Goal: Information Seeking & Learning: Learn about a topic

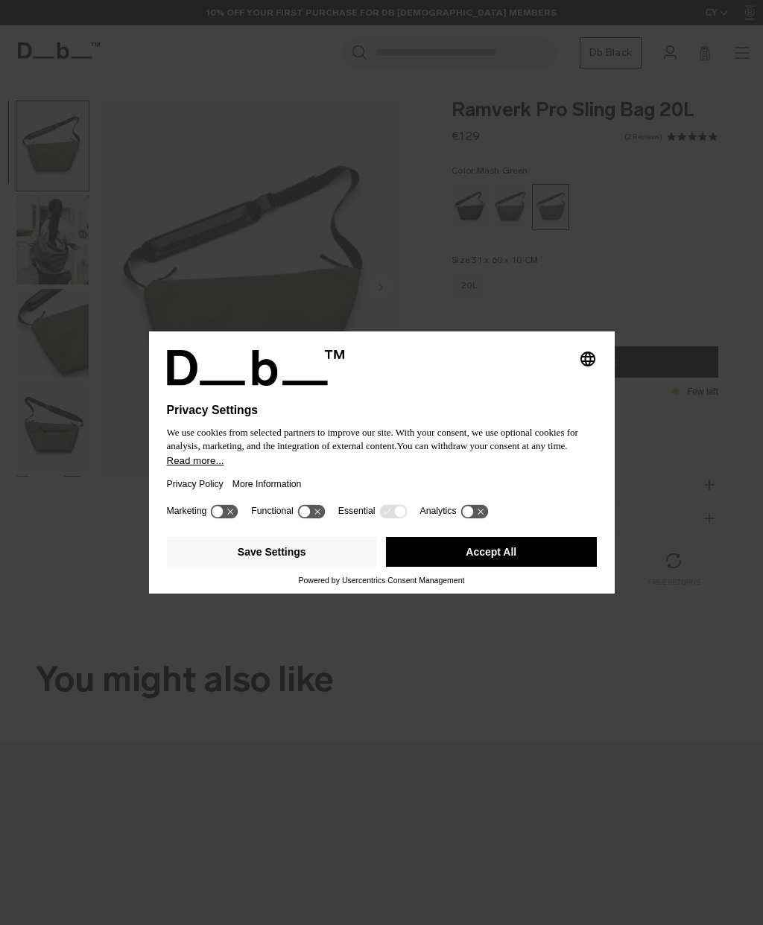
click at [460, 480] on div "Privacy Policy More Information" at bounding box center [382, 484] width 430 height 34
click at [515, 554] on button "Accept All" at bounding box center [491, 552] width 211 height 30
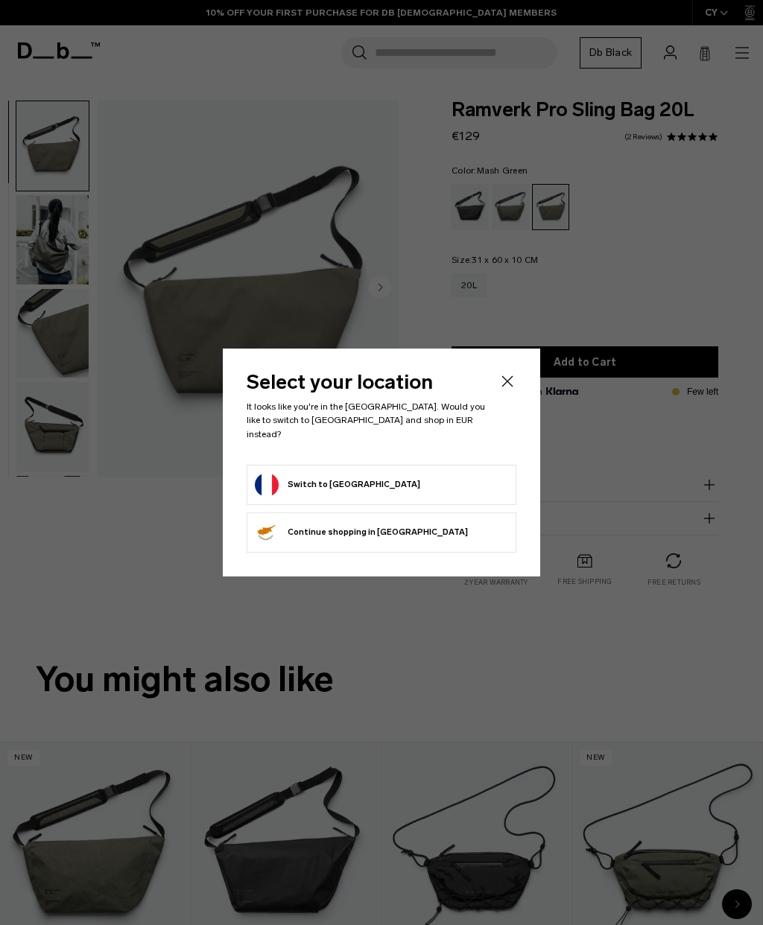
click at [325, 479] on button "Switch to France" at bounding box center [337, 485] width 165 height 24
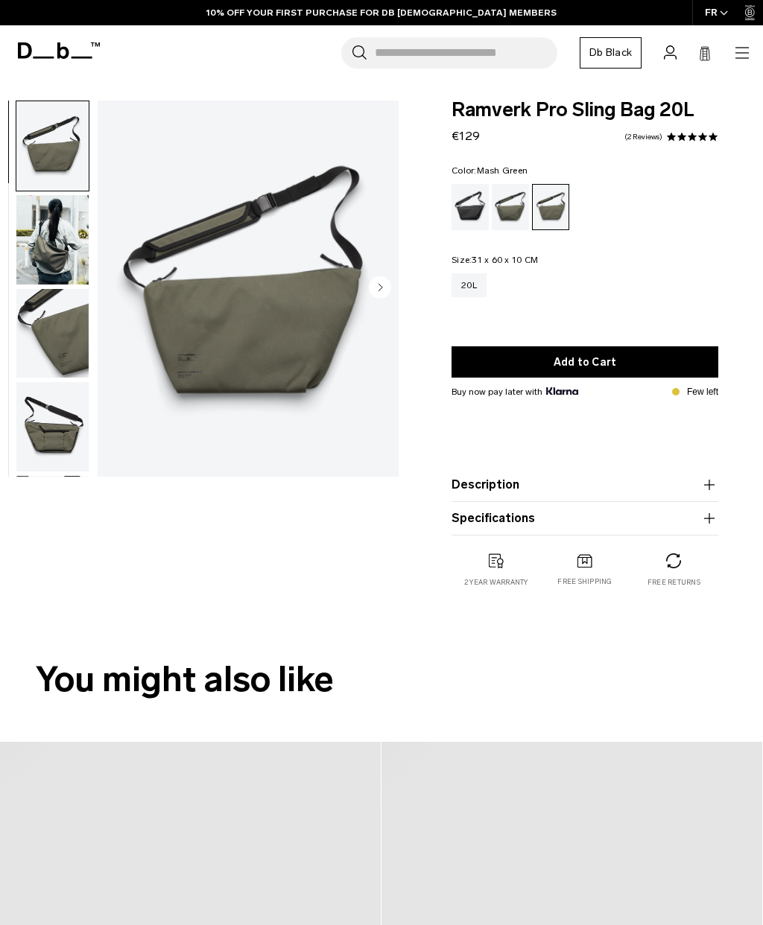
click at [736, 56] on icon "button" at bounding box center [742, 53] width 18 height 18
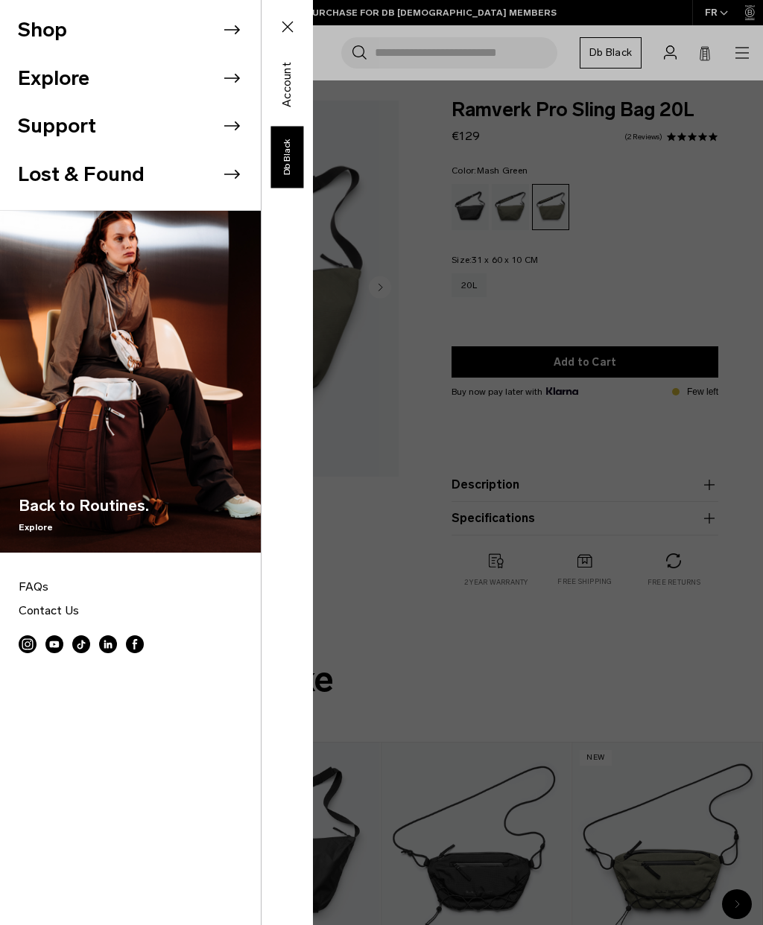
click at [87, 28] on li "Shop" at bounding box center [139, 30] width 243 height 48
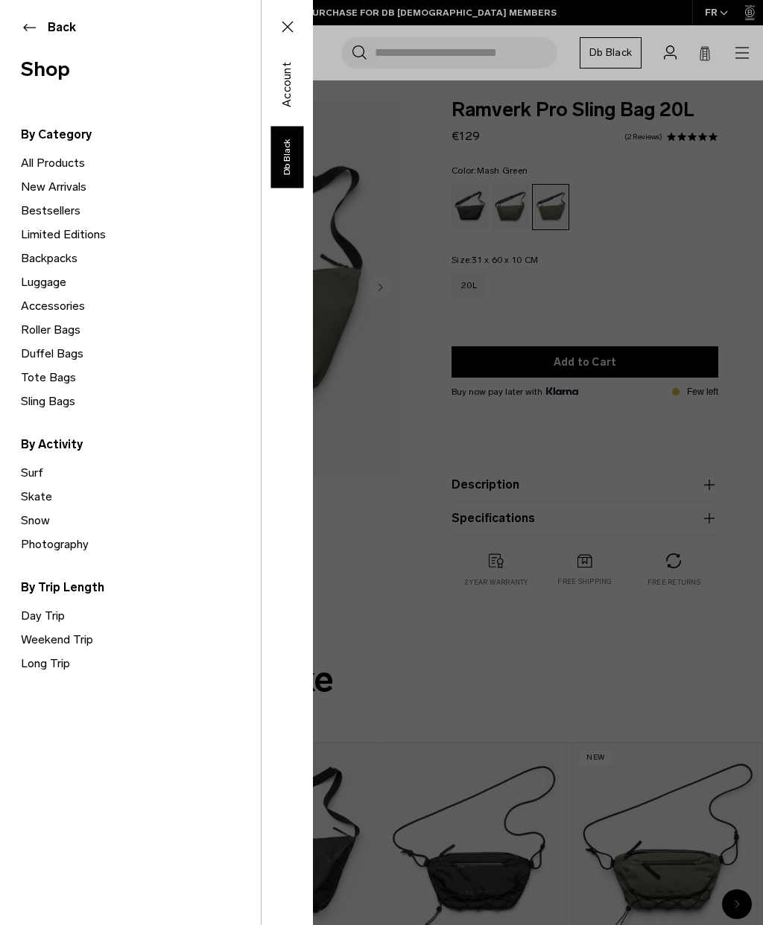
click at [87, 235] on link "Limited Editions" at bounding box center [141, 235] width 240 height 24
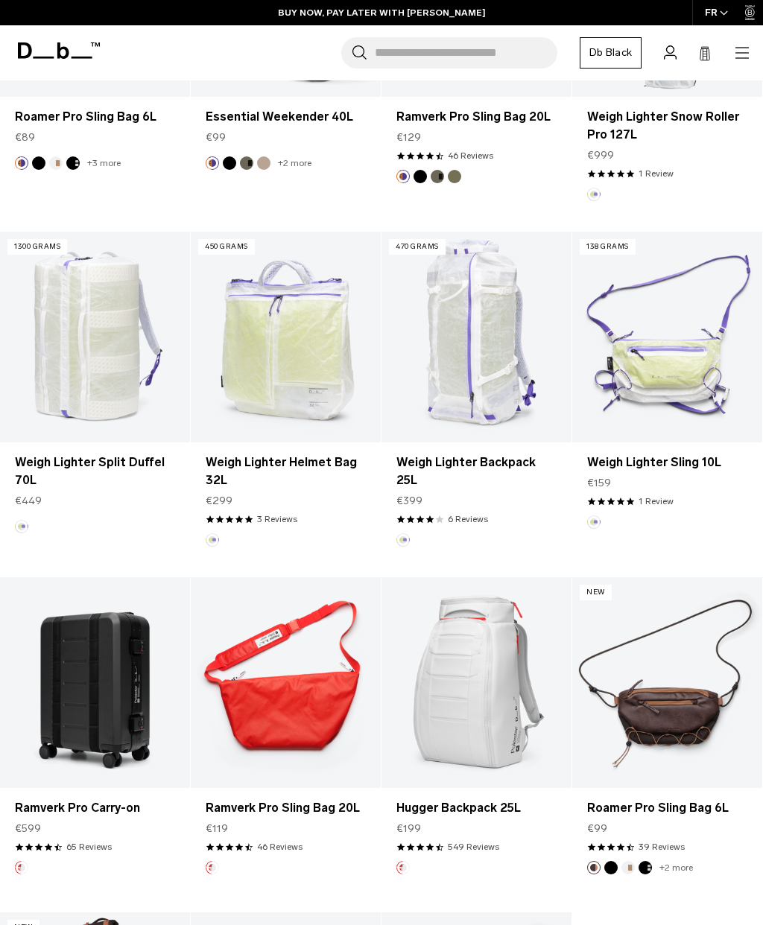
scroll to position [792, 0]
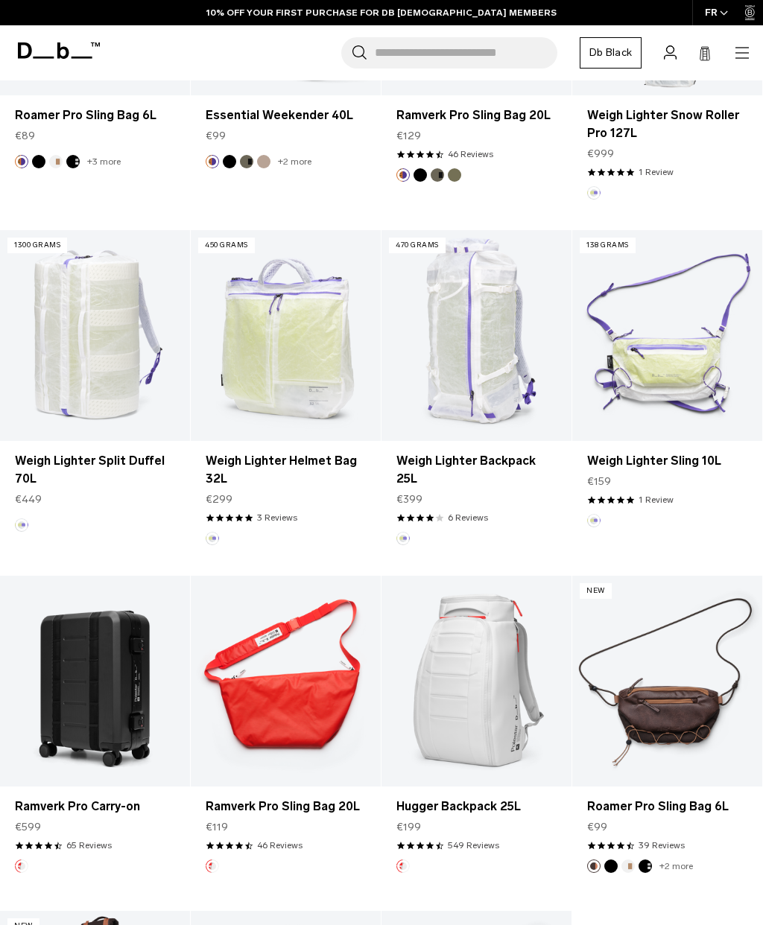
click at [514, 468] on link "Weigh Lighter Backpack 25L" at bounding box center [476, 470] width 160 height 36
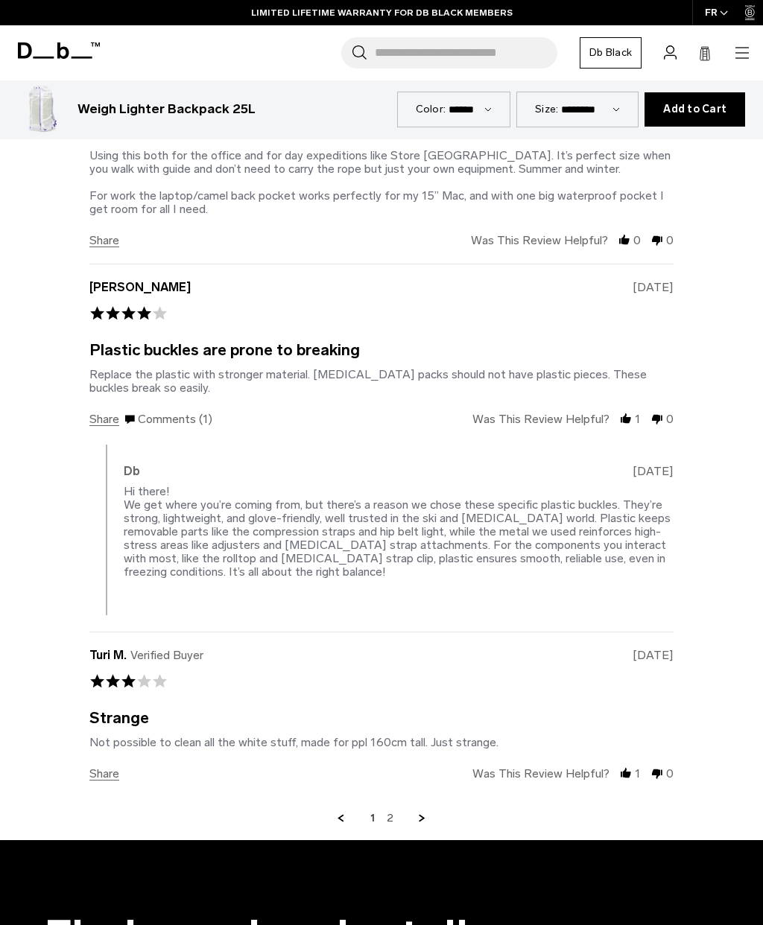
scroll to position [2956, 0]
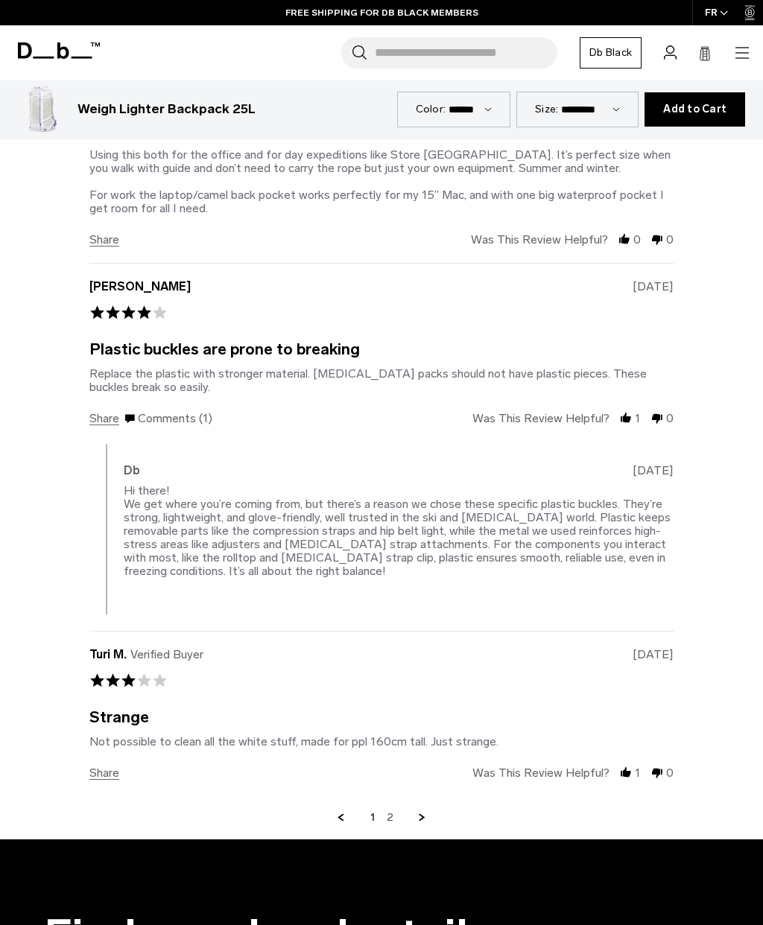
click at [390, 811] on link "2" at bounding box center [390, 817] width 7 height 13
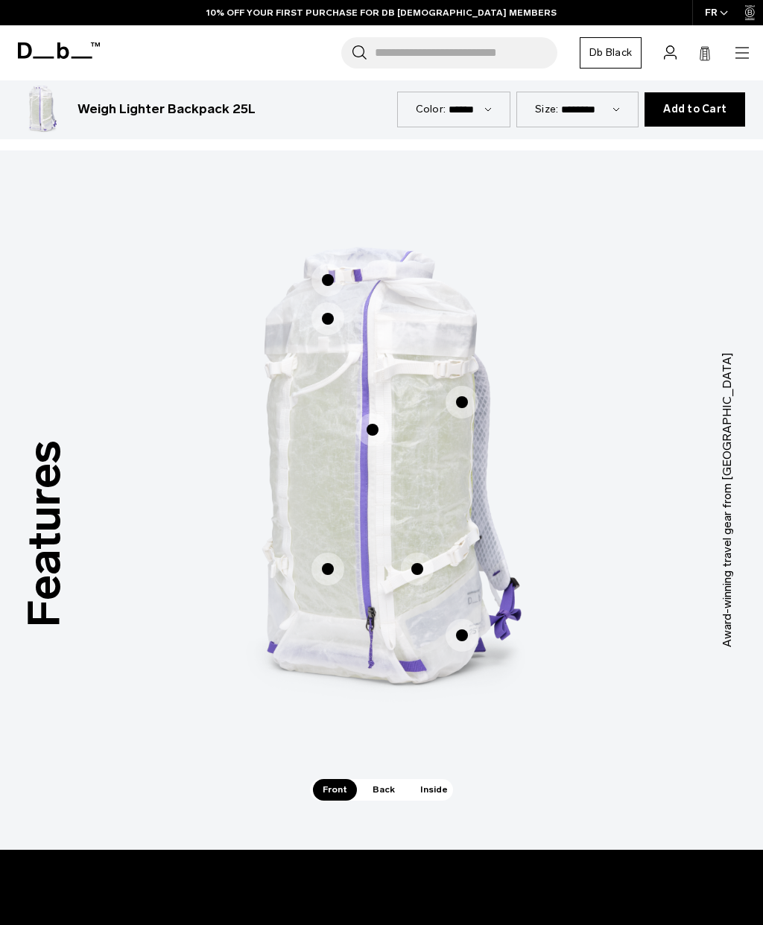
scroll to position [533, 0]
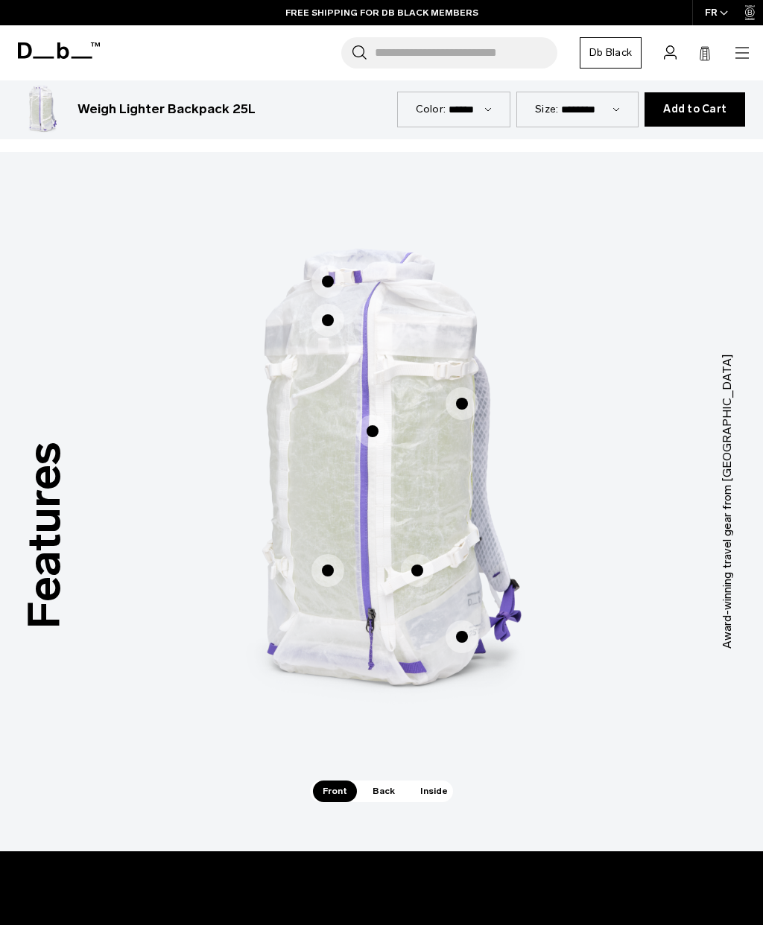
click at [384, 795] on span "Back" at bounding box center [384, 791] width 42 height 21
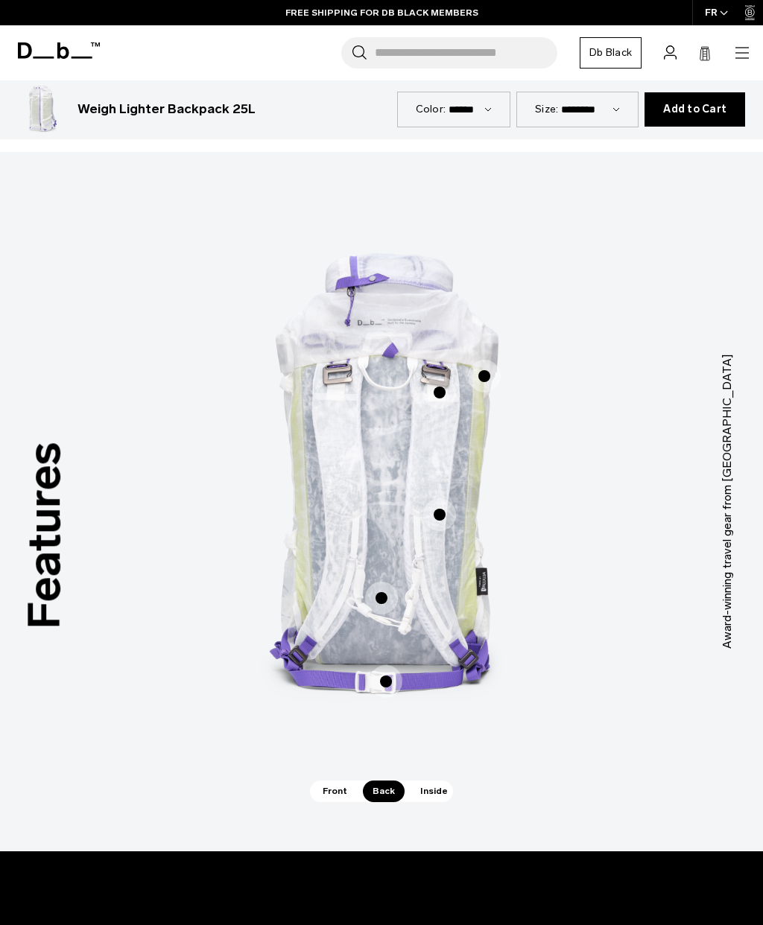
click at [445, 801] on span "Inside" at bounding box center [433, 791] width 47 height 21
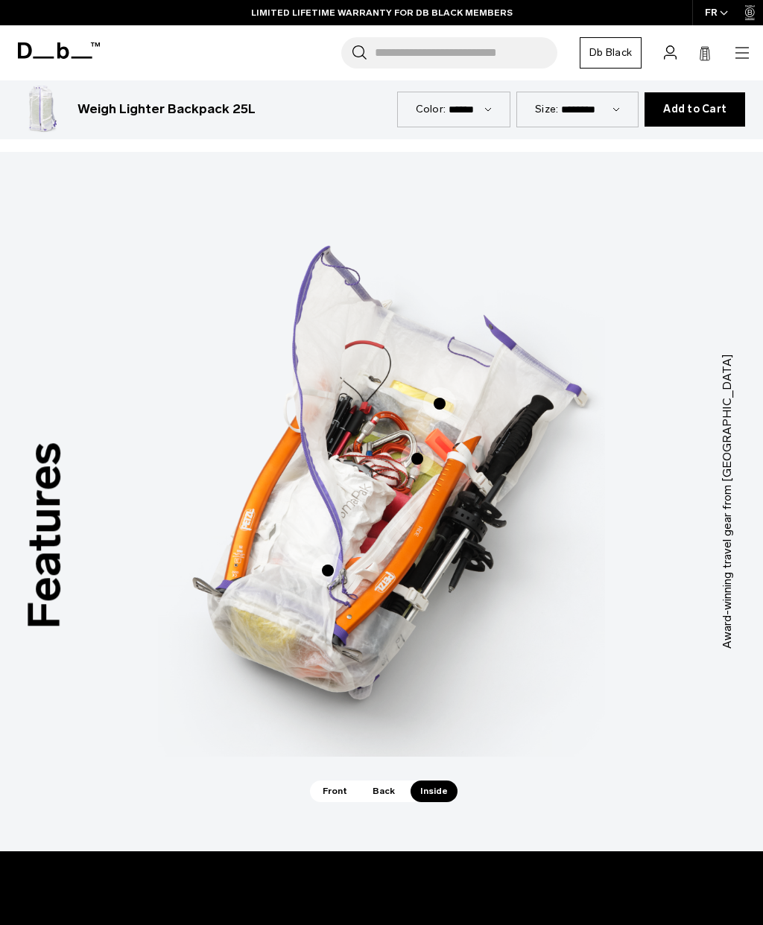
click at [384, 792] on span "Back" at bounding box center [384, 791] width 42 height 21
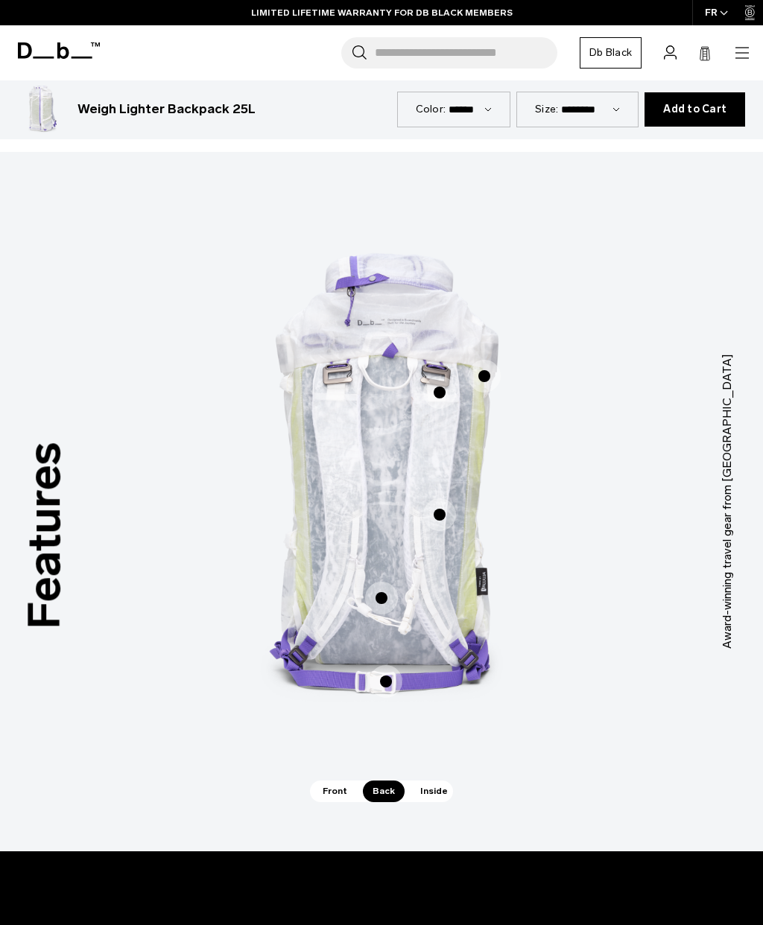
click at [341, 801] on span "Front" at bounding box center [335, 791] width 44 height 21
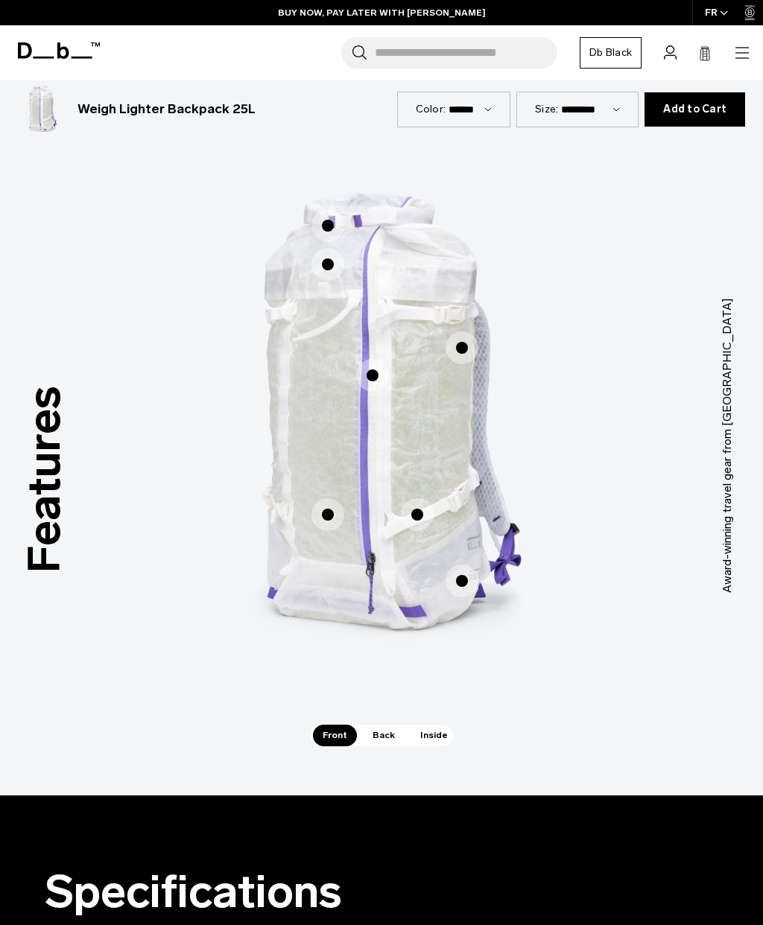
scroll to position [648, 0]
